Goal: Find specific page/section: Find specific page/section

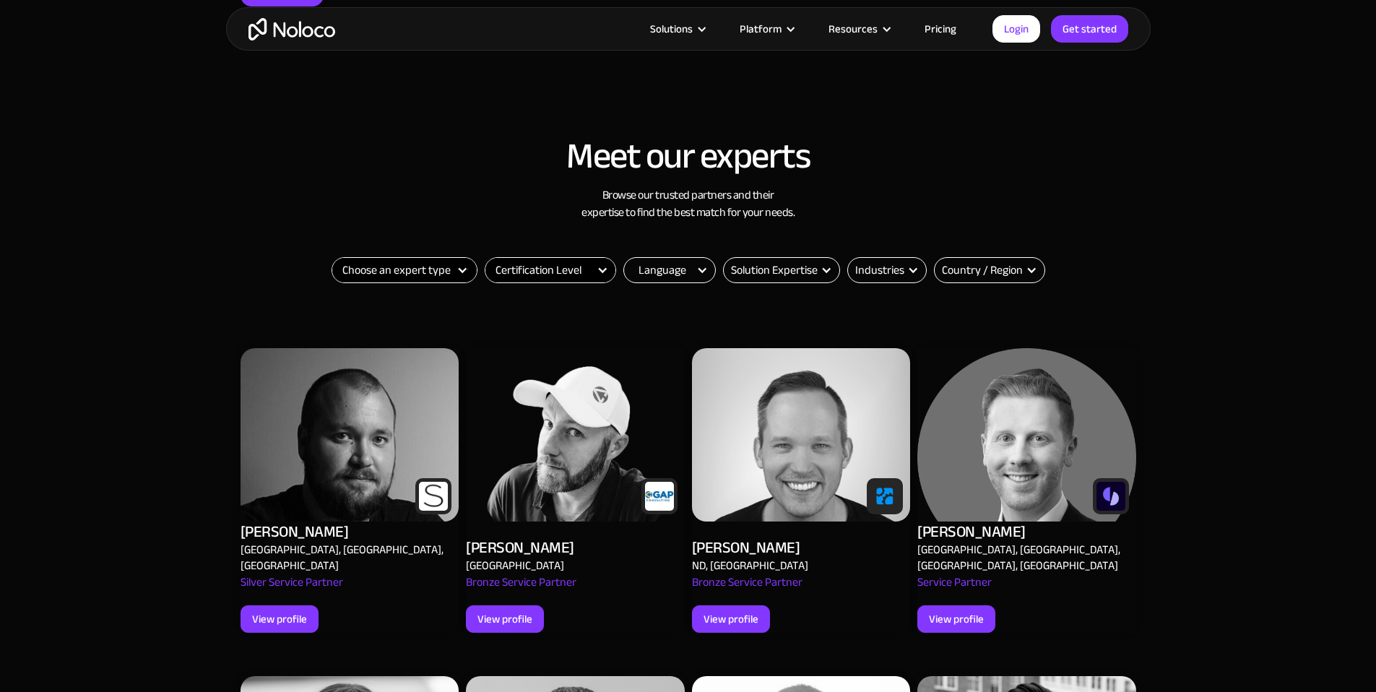
select select "Agency"
click at [332, 258] on select "Choose an expert type Agency Freelancer" at bounding box center [404, 270] width 144 height 25
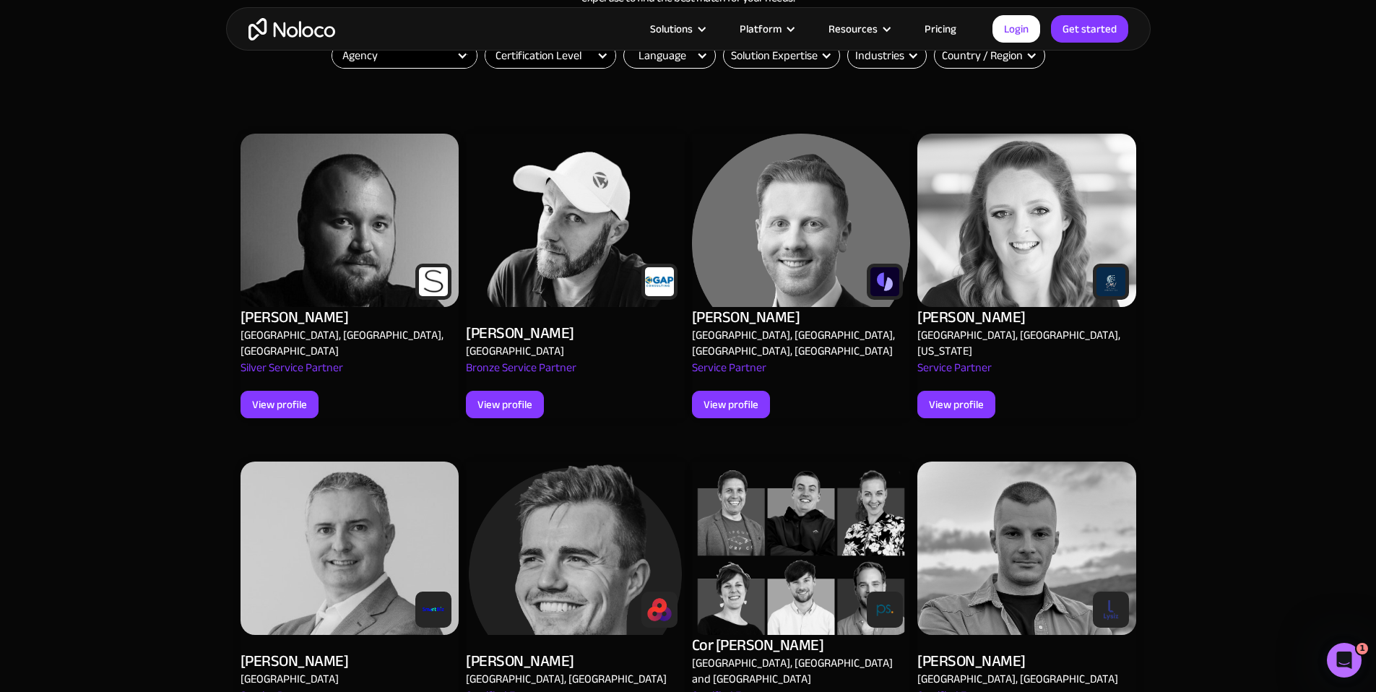
scroll to position [608, 0]
click at [749, 358] on div "Service Partner" at bounding box center [729, 374] width 74 height 32
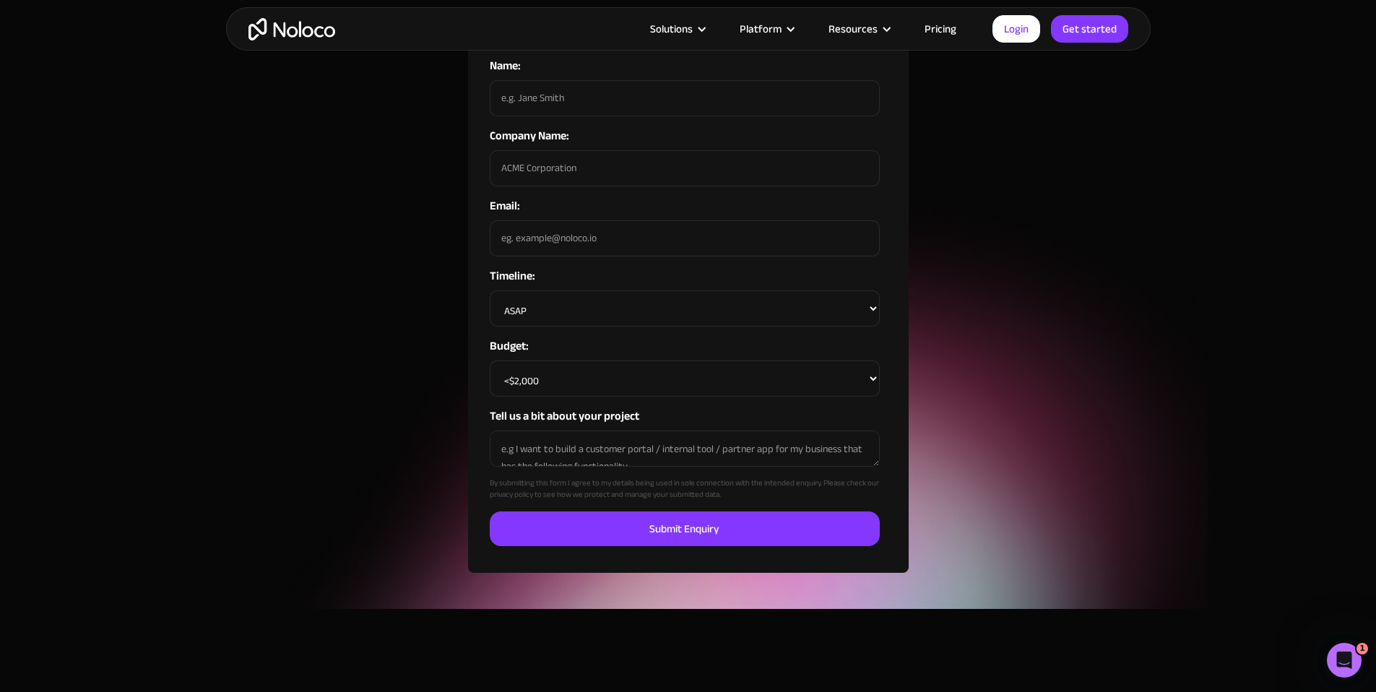
scroll to position [958, 0]
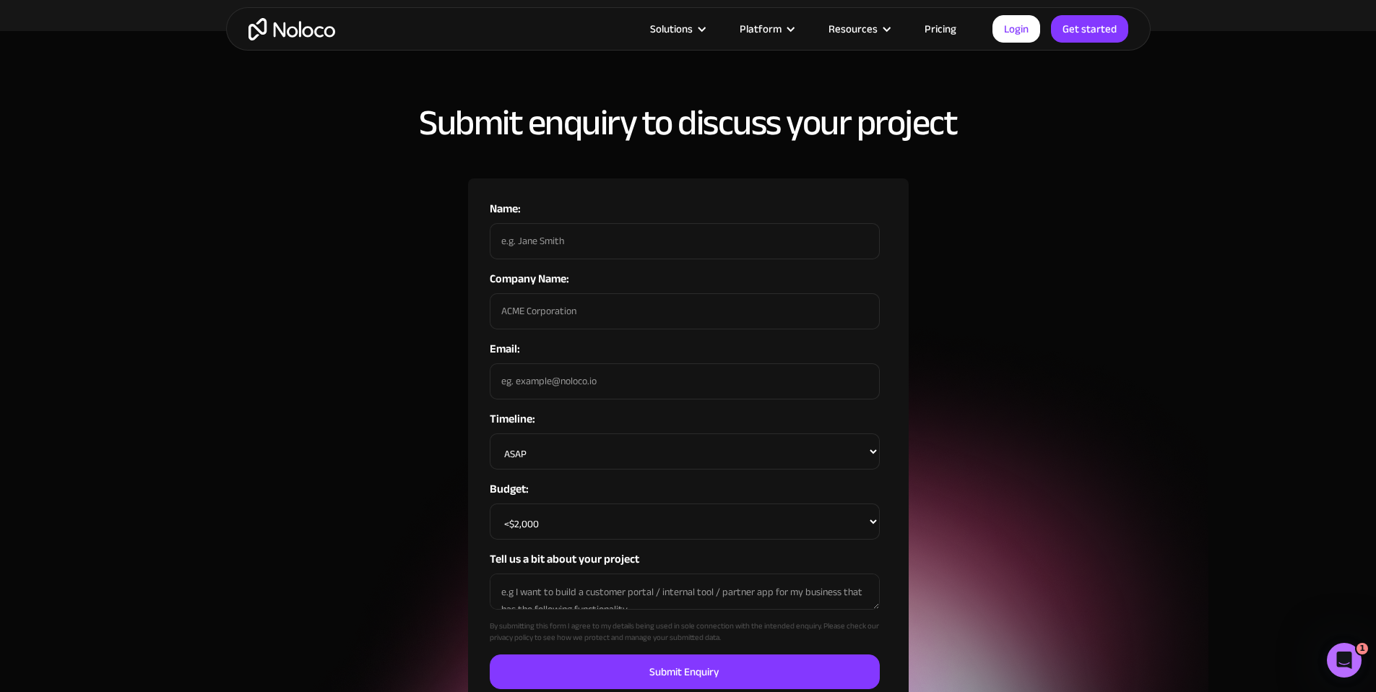
scroll to position [925, 0]
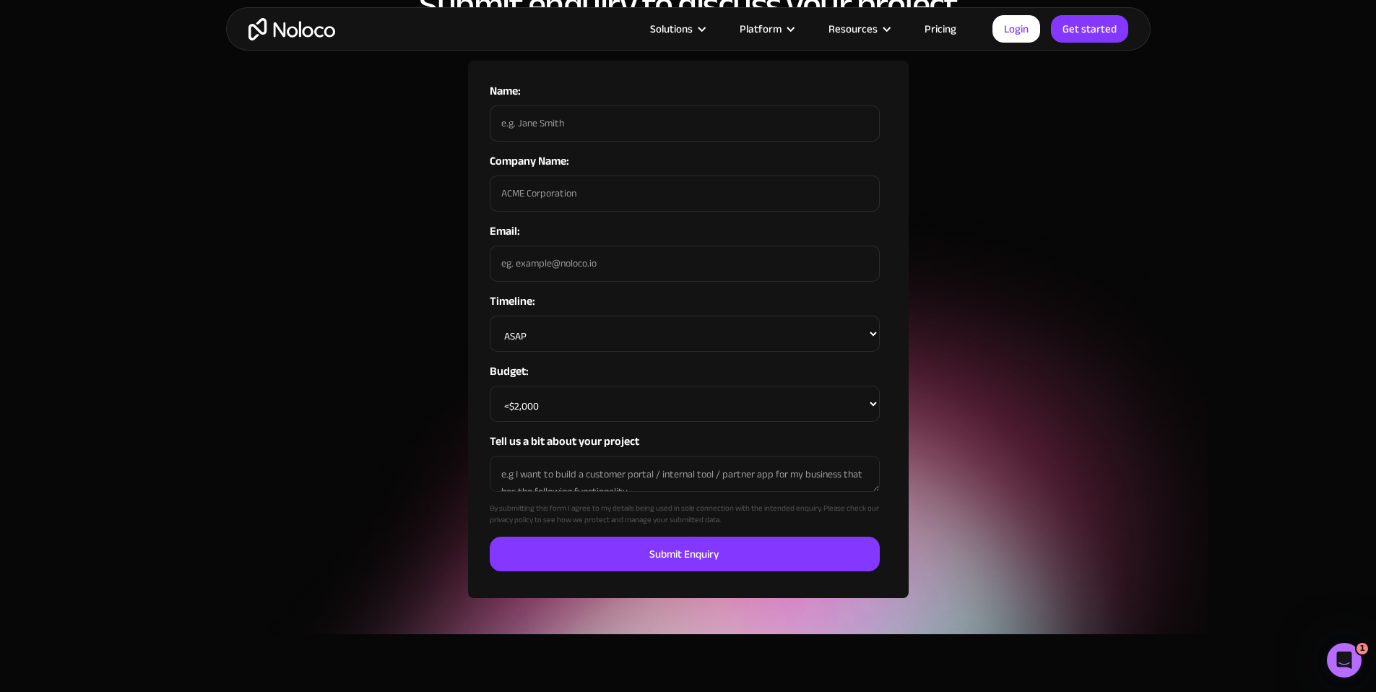
click at [612, 292] on label "Timeline:" at bounding box center [685, 300] width 390 height 17
click at [612, 316] on select "ASAP Within the next month 1-2months from now 2+ months from now Undecided" at bounding box center [685, 334] width 390 height 36
click at [621, 316] on select "ASAP Within the next month 1-2months from now 2+ months from now Undecided" at bounding box center [685, 334] width 390 height 36
select select "Within the next month"
click at [490, 316] on select "ASAP Within the next month 1-2months from now 2+ months from now Undecided" at bounding box center [685, 334] width 390 height 36
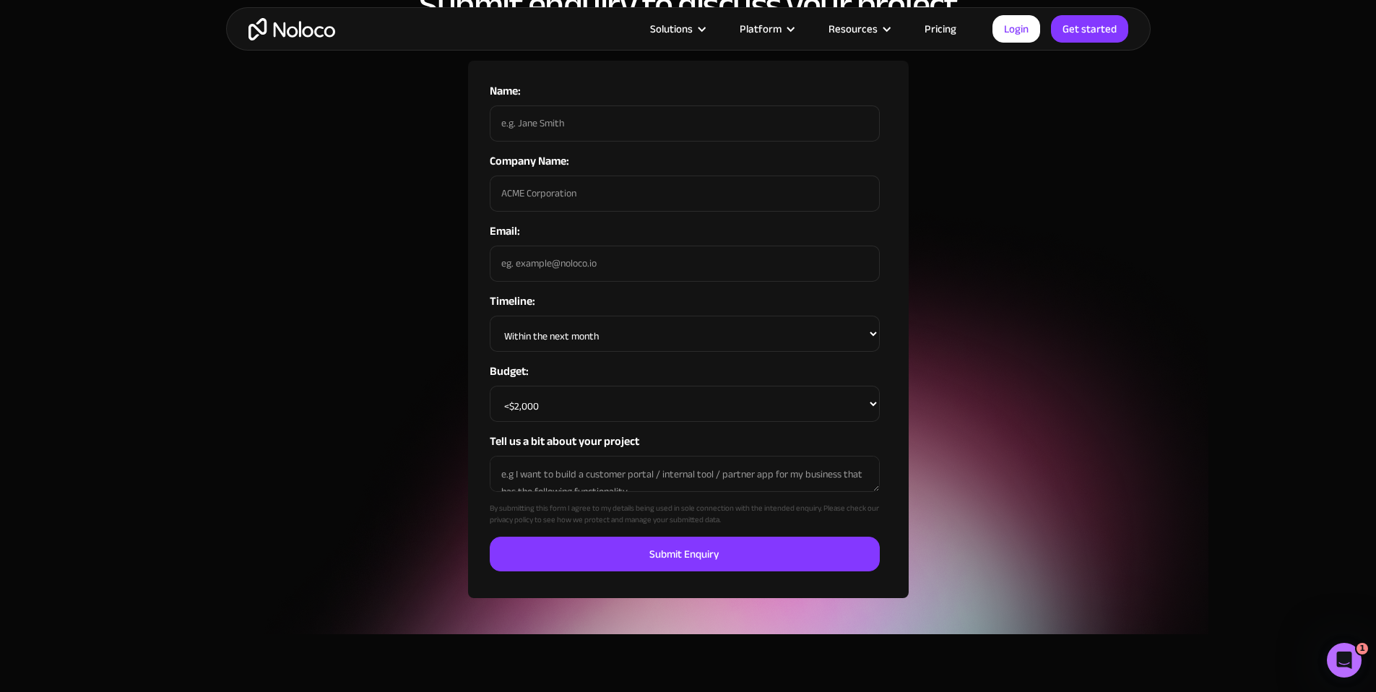
click at [784, 386] on select "<$2,000 $2,000 - $5,000 $5,000 - $10,000 $10,000 - $20,000 $20,000 - $50,000 $5…" at bounding box center [685, 404] width 390 height 36
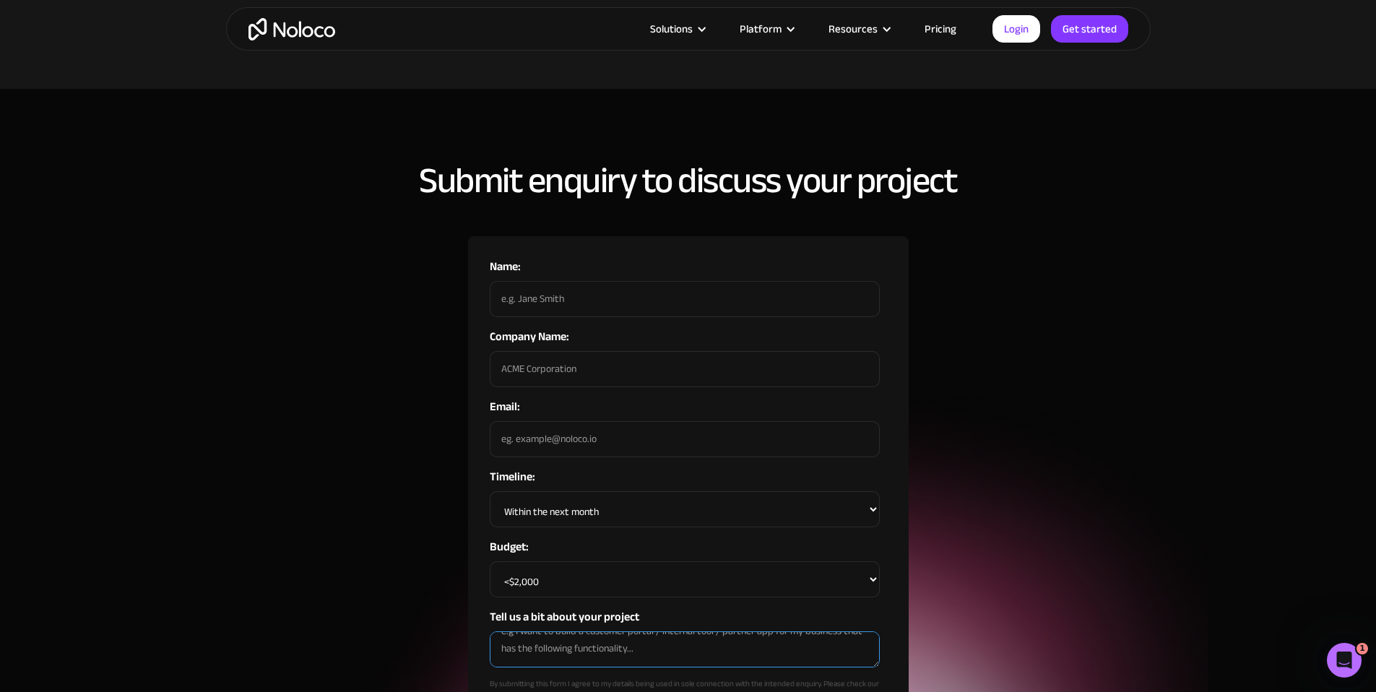
scroll to position [782, 0]
